Goal: Information Seeking & Learning: Learn about a topic

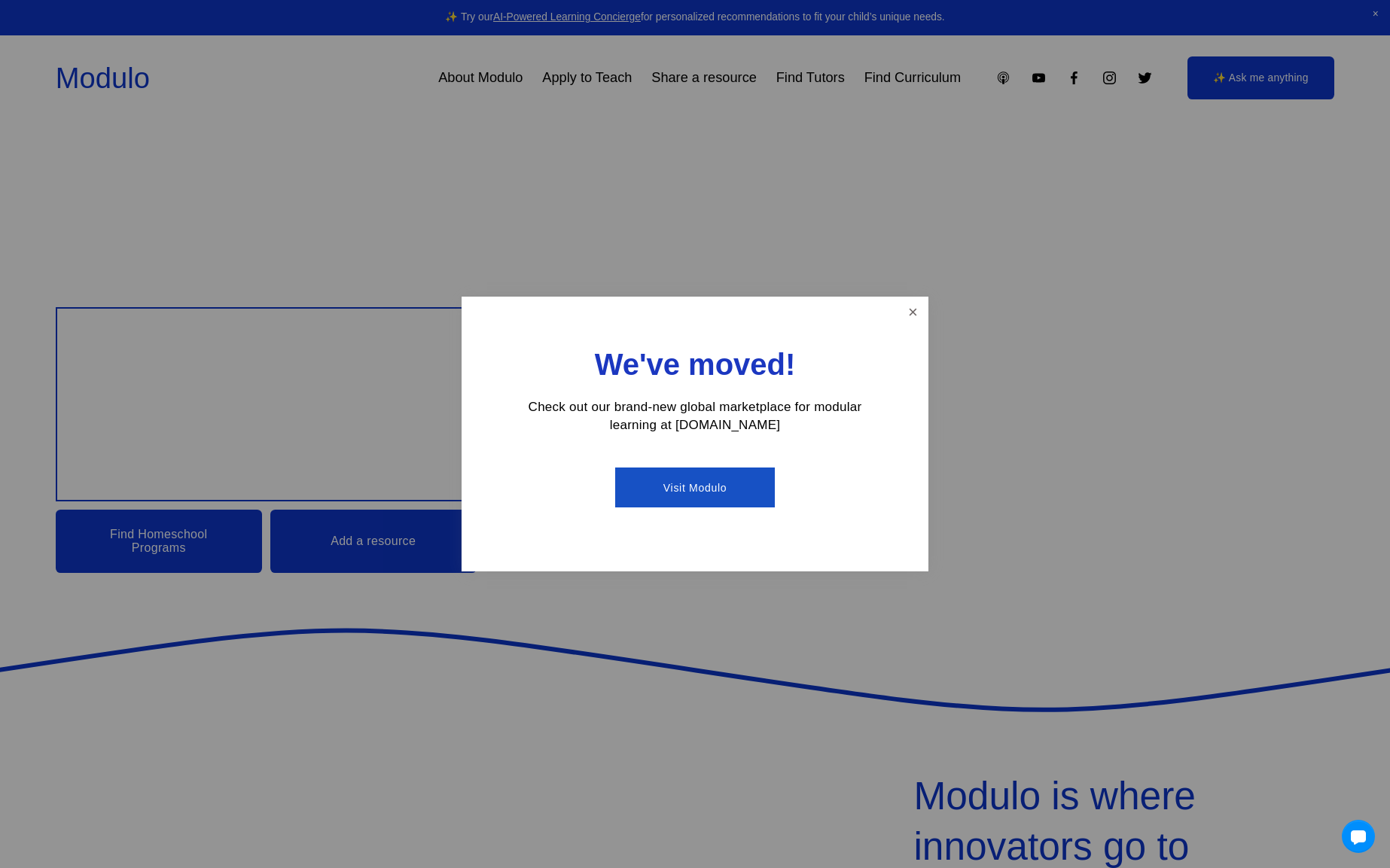
click at [902, 314] on link "Close" at bounding box center [912, 312] width 26 height 26
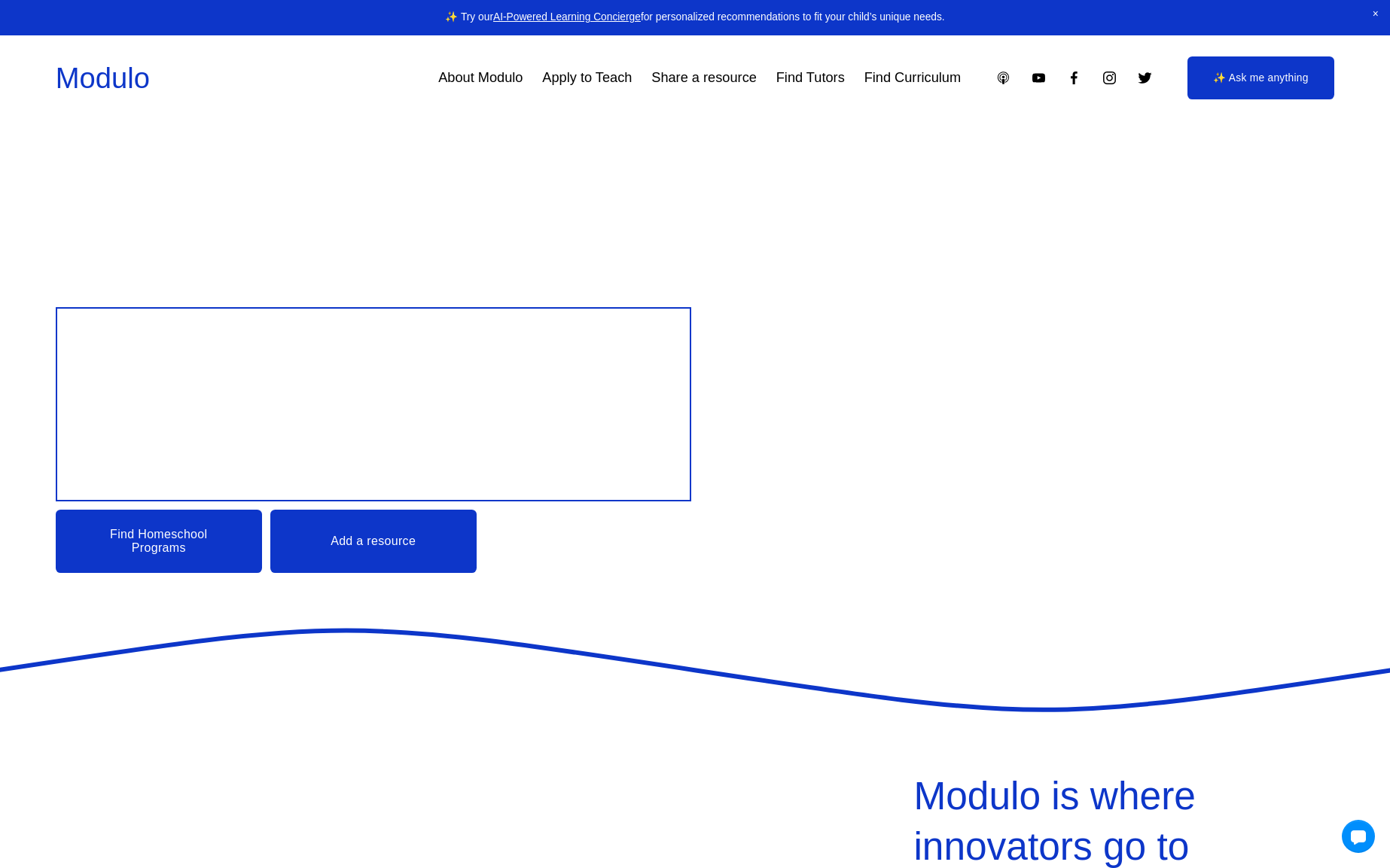
click at [886, 76] on link "Find Curriculum" at bounding box center [912, 78] width 96 height 27
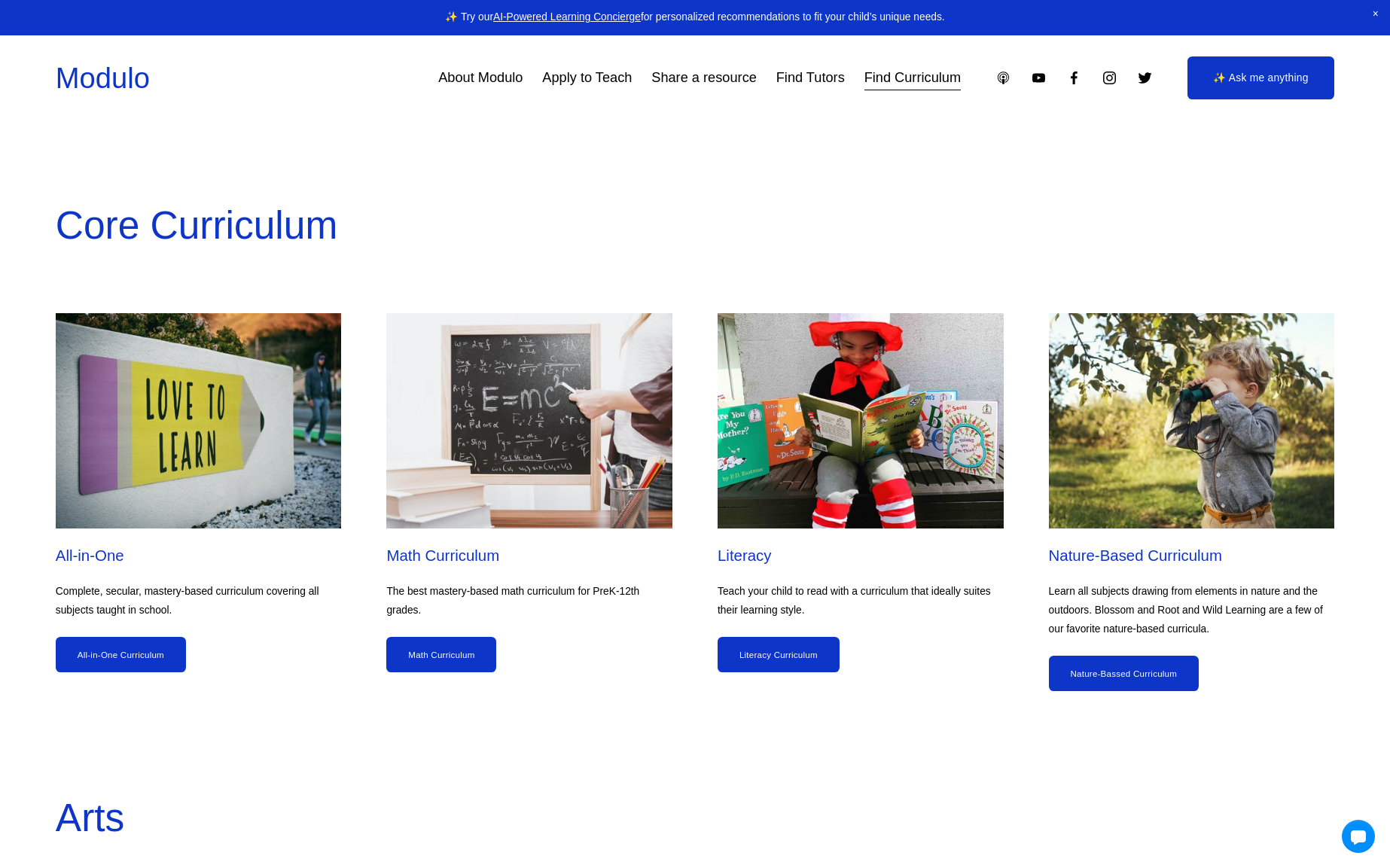
scroll to position [1332, 0]
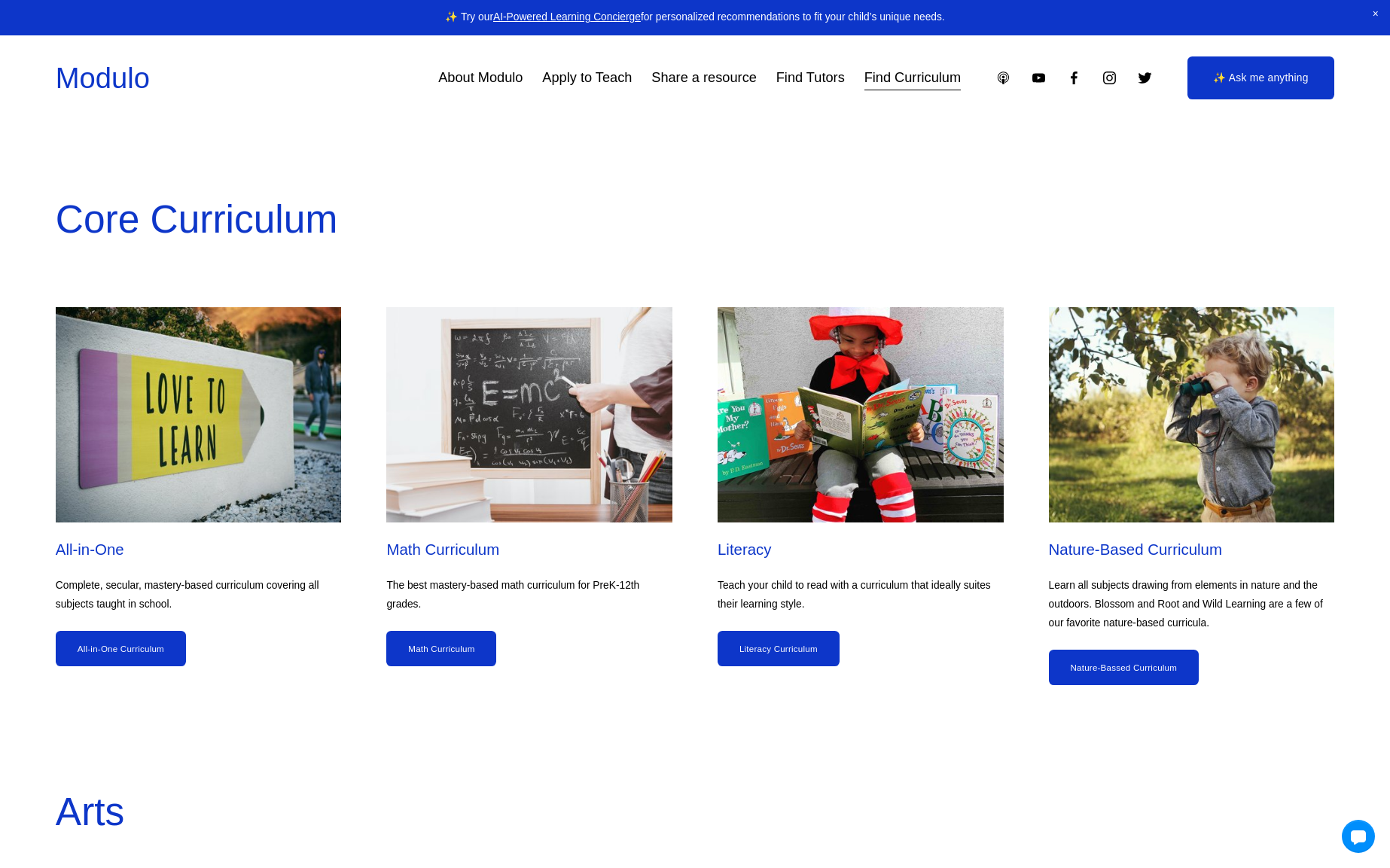
click at [406, 647] on link "Math Curriculum" at bounding box center [442, 648] width 110 height 35
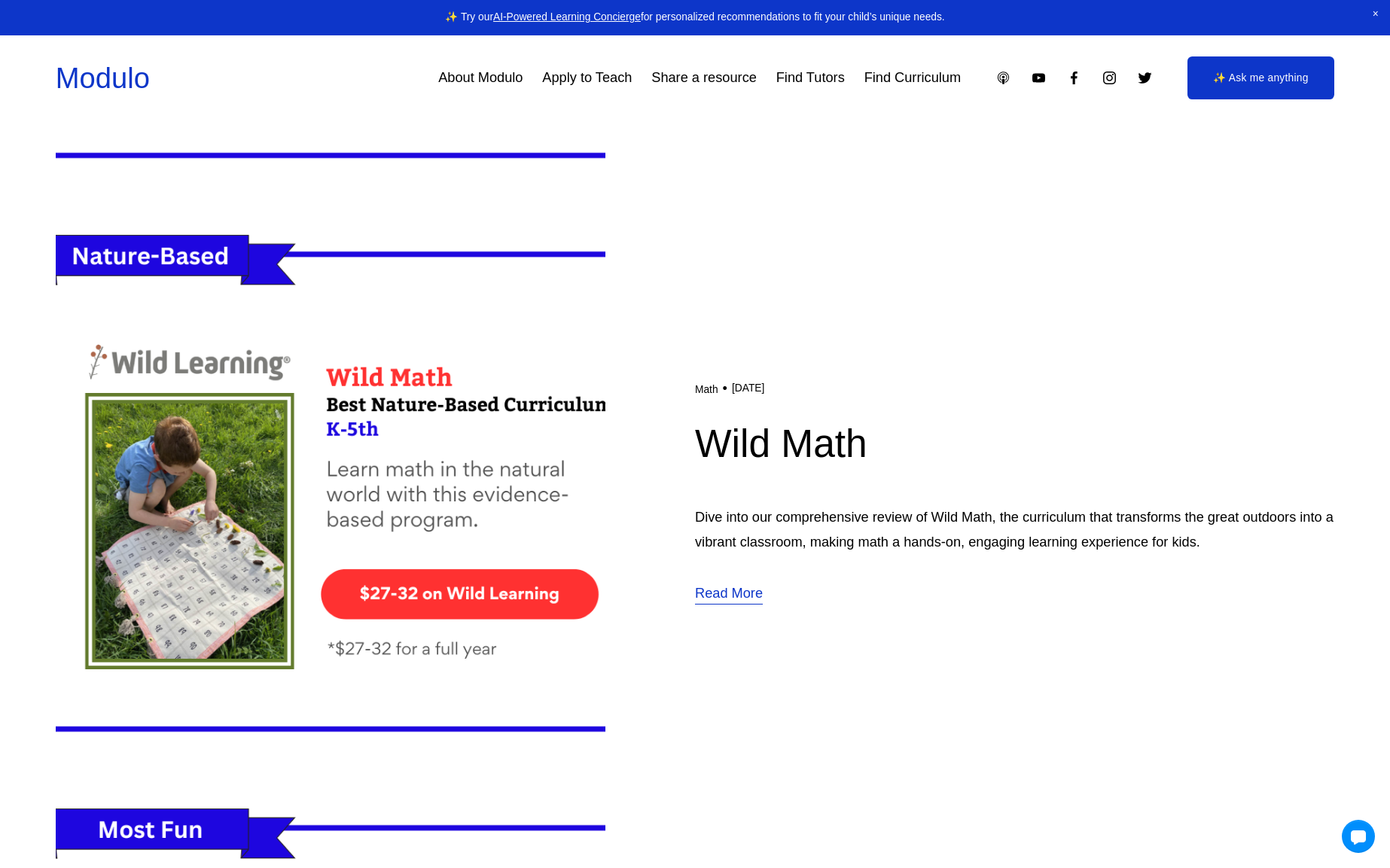
scroll to position [2674, 0]
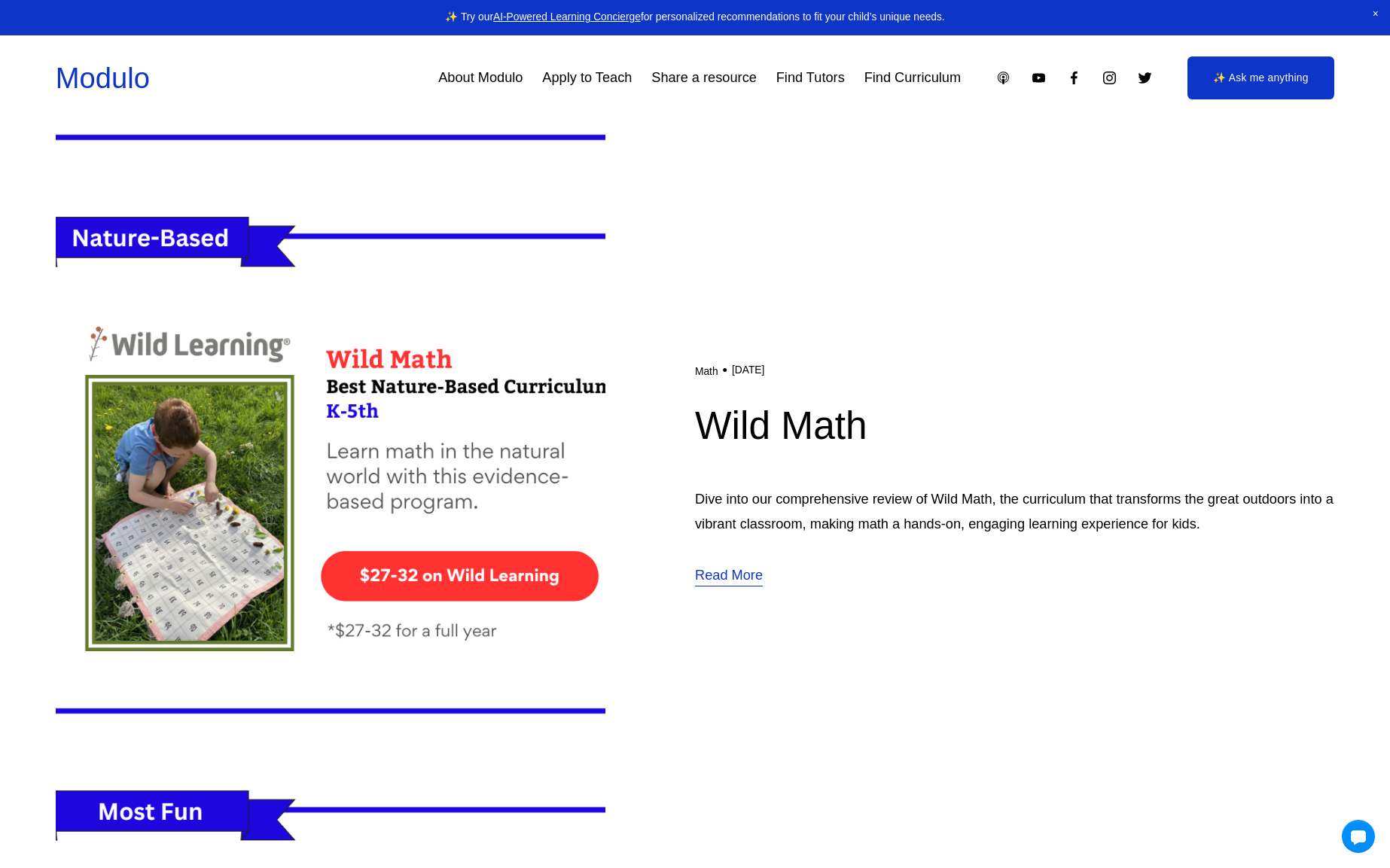
click at [409, 377] on img at bounding box center [331, 473] width 550 height 551
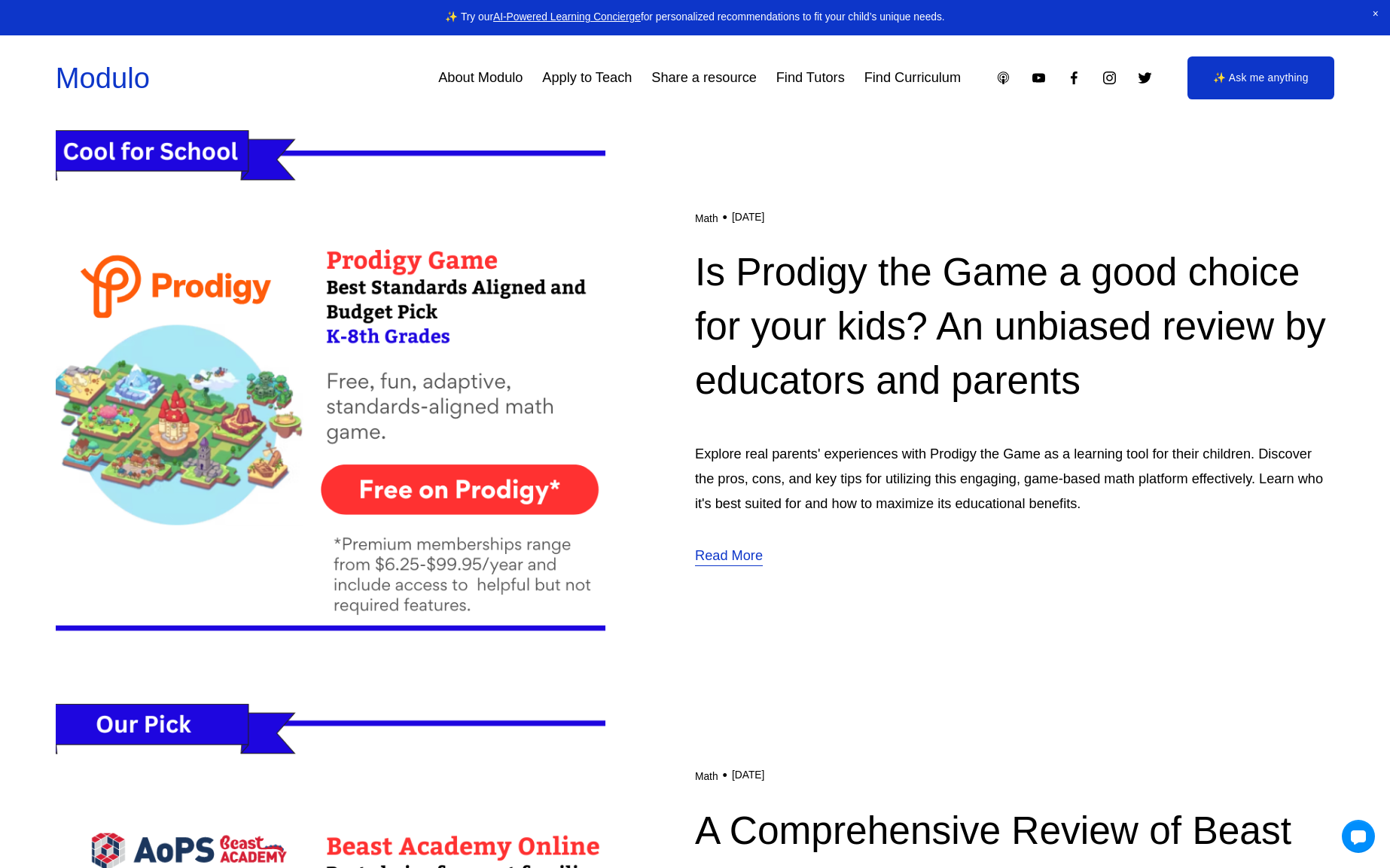
scroll to position [351, 0]
